Goal: Transaction & Acquisition: Purchase product/service

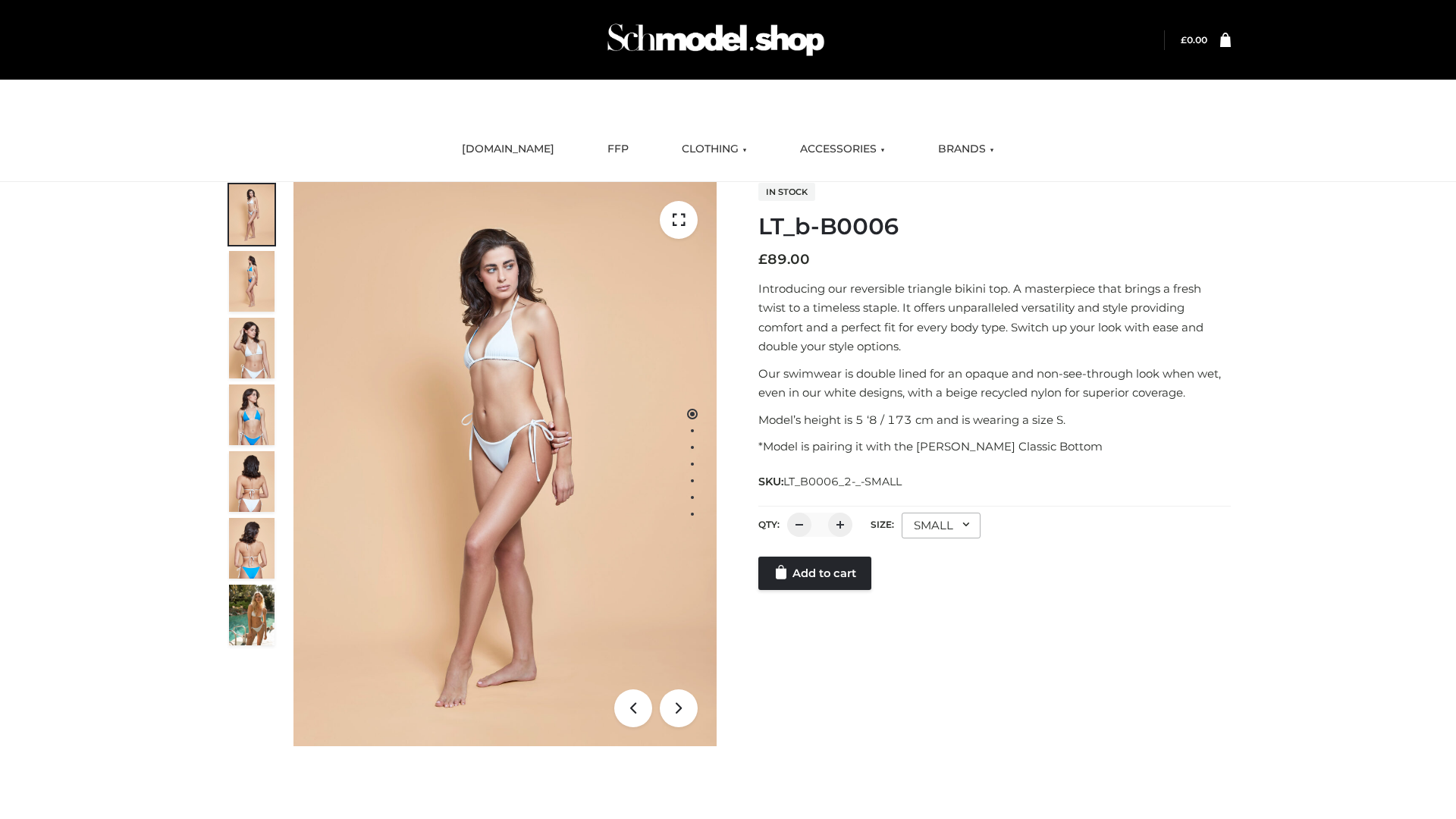
click at [816, 573] on link "Add to cart" at bounding box center [815, 572] width 113 height 34
